Goal: Navigation & Orientation: Go to known website

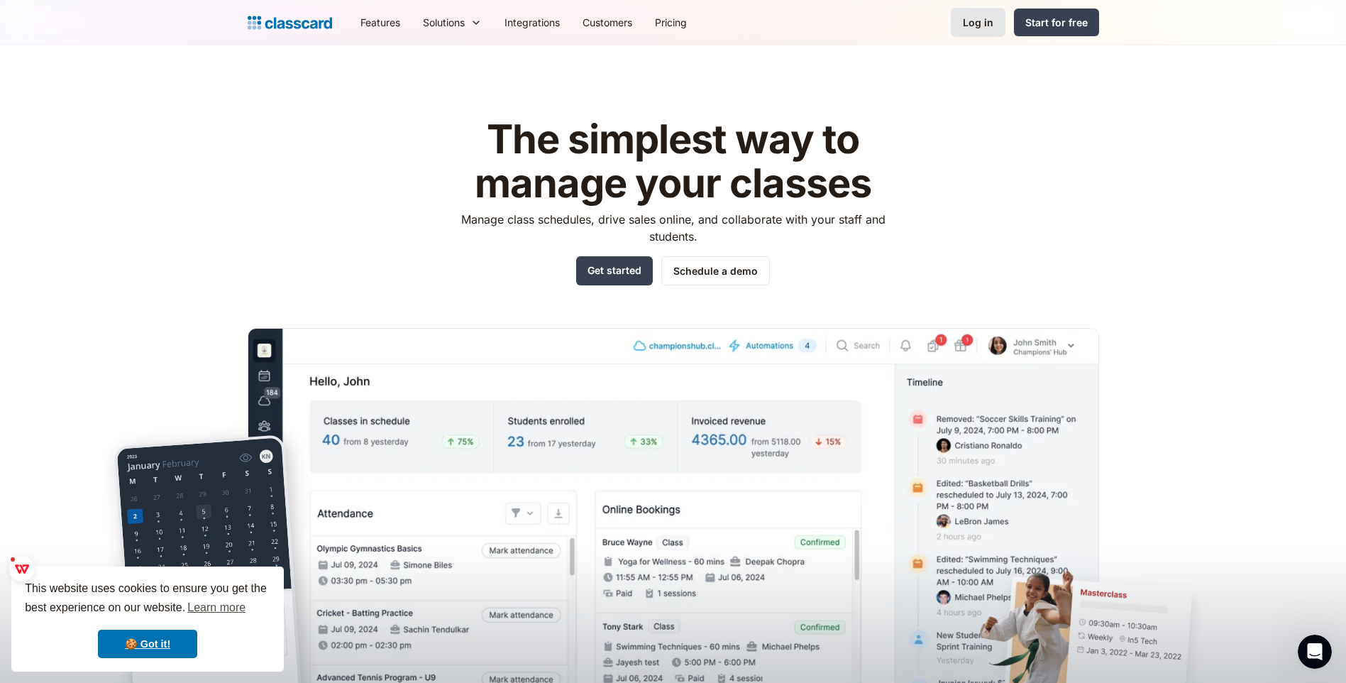
click at [965, 27] on div "Log in" at bounding box center [978, 22] width 31 height 15
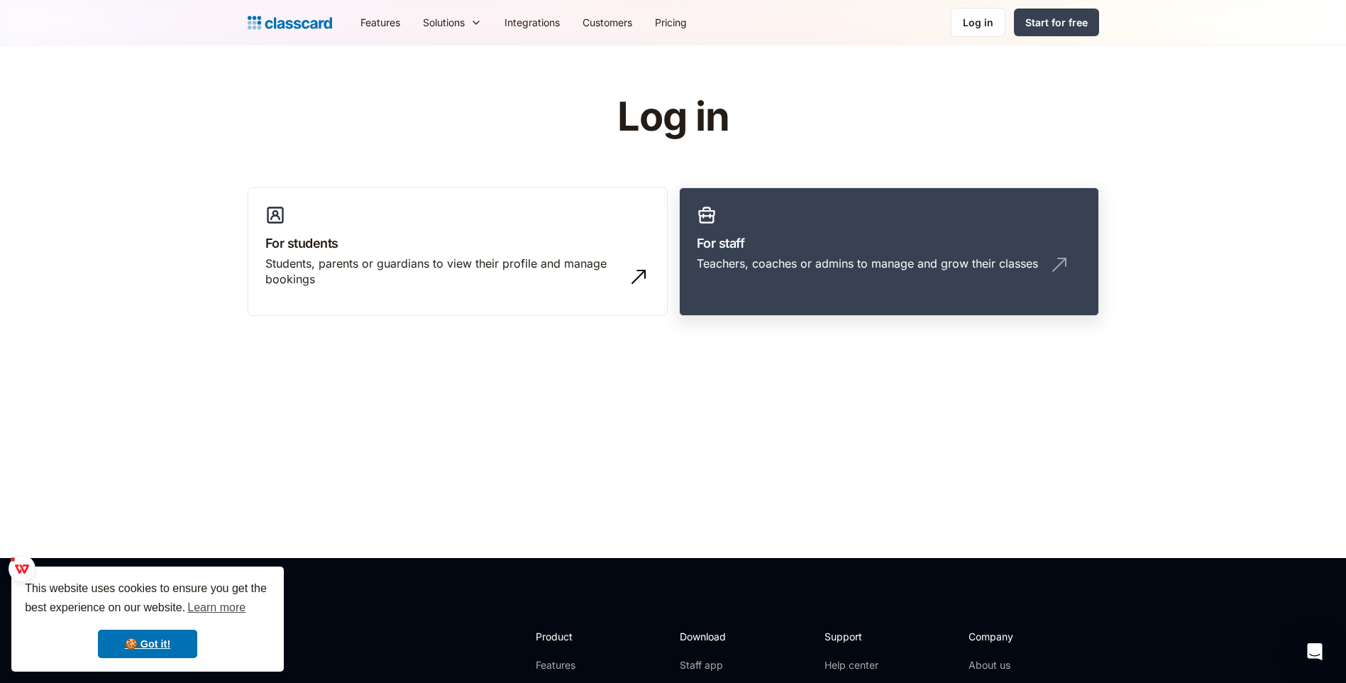
click at [809, 261] on div "Teachers, coaches or admins to manage and grow their classes" at bounding box center [867, 263] width 341 height 16
